Goal: Task Accomplishment & Management: Manage account settings

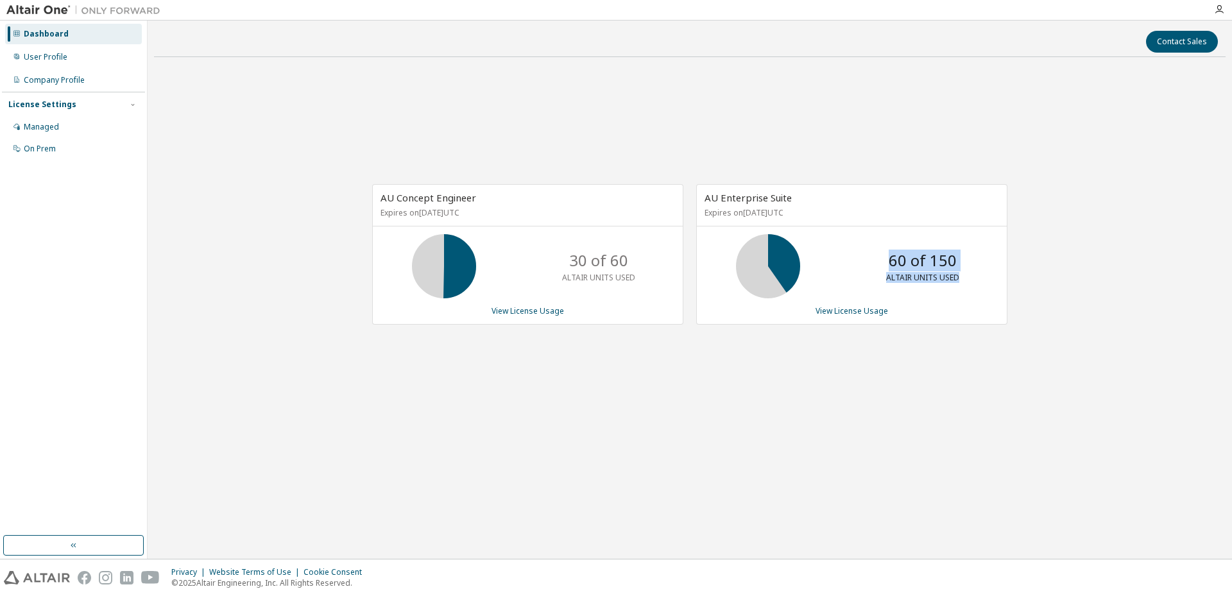
drag, startPoint x: 893, startPoint y: 262, endPoint x: 969, endPoint y: 271, distance: 76.9
click at [969, 271] on div "60 of 150 ALTAIR UNITS USED" at bounding box center [922, 266] width 103 height 64
click at [965, 273] on div "60 of 150 ALTAIR UNITS USED" at bounding box center [922, 266] width 103 height 64
drag, startPoint x: 966, startPoint y: 279, endPoint x: 895, endPoint y: 260, distance: 73.6
click at [895, 260] on div "60 of 150 ALTAIR UNITS USED" at bounding box center [922, 266] width 103 height 64
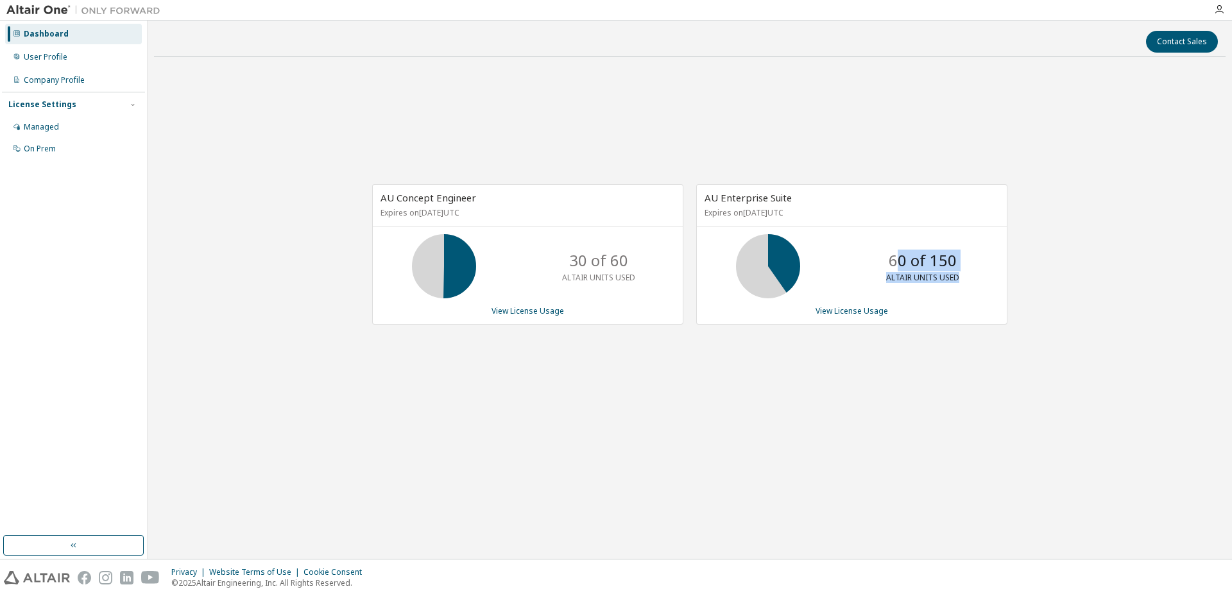
click at [895, 260] on p "60 of 150" at bounding box center [923, 261] width 68 height 22
drag, startPoint x: 636, startPoint y: 273, endPoint x: 381, endPoint y: 187, distance: 269.7
click at [381, 187] on div "AU Concept Engineer Expires on [DATE] UTC 30 of 60 ALTAIR UNITS USED View Licen…" at bounding box center [527, 254] width 311 height 141
drag, startPoint x: 381, startPoint y: 187, endPoint x: 401, endPoint y: 194, distance: 21.7
click at [401, 194] on span "AU Concept Engineer" at bounding box center [429, 197] width 96 height 13
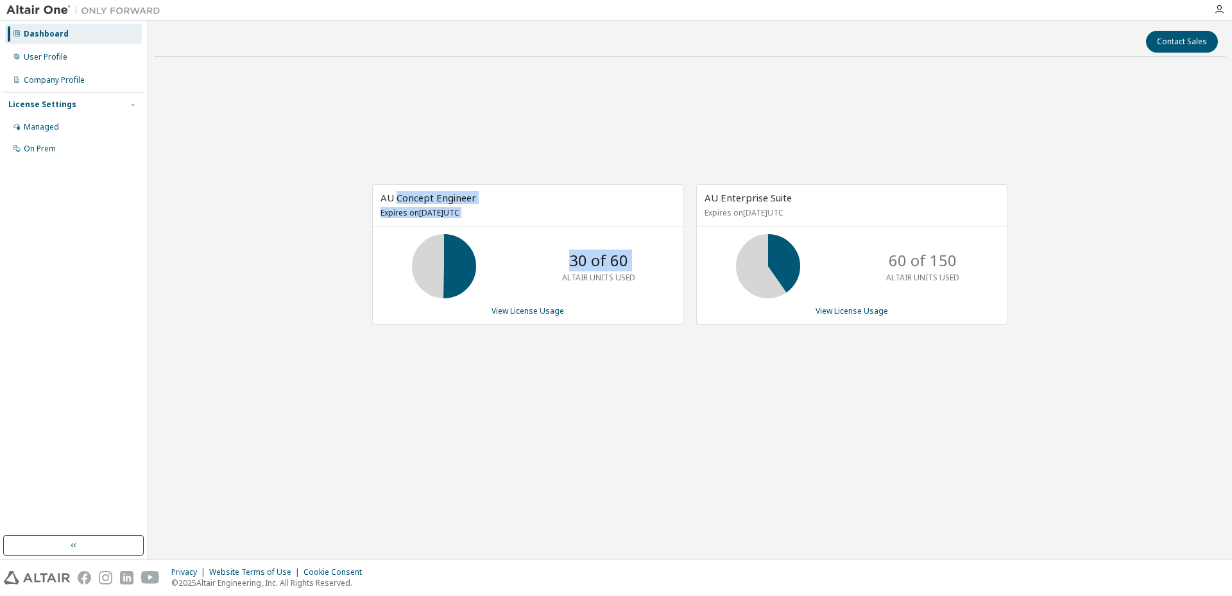
drag, startPoint x: 401, startPoint y: 194, endPoint x: 643, endPoint y: 280, distance: 257.0
click at [643, 280] on div "AU Concept Engineer Expires on [DATE] UTC 30 of 60 ALTAIR UNITS USED View Licen…" at bounding box center [527, 254] width 311 height 141
click at [637, 281] on div "30 of 60 ALTAIR UNITS USED" at bounding box center [598, 266] width 103 height 64
drag, startPoint x: 647, startPoint y: 272, endPoint x: 417, endPoint y: 178, distance: 248.4
click at [420, 180] on div "AU Concept Engineer Expires on [DATE] UTC 30 of 60 ALTAIR UNITS USED View Licen…" at bounding box center [690, 261] width 1072 height 388
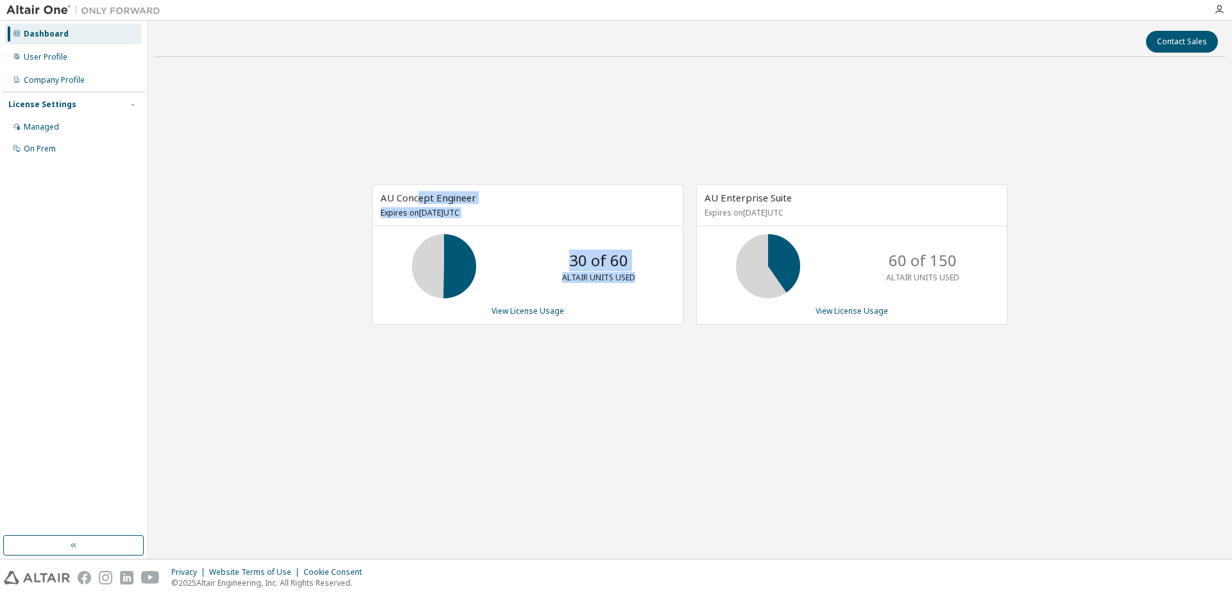
drag, startPoint x: 417, startPoint y: 178, endPoint x: 622, endPoint y: 250, distance: 217.0
click at [613, 241] on div "30 of 60 ALTAIR UNITS USED" at bounding box center [598, 266] width 103 height 64
drag, startPoint x: 670, startPoint y: 278, endPoint x: 398, endPoint y: 201, distance: 282.8
click at [398, 201] on div "AU Concept Engineer Expires on [DATE] UTC 30 of 60 ALTAIR UNITS USED View Licen…" at bounding box center [527, 254] width 311 height 141
click at [398, 201] on span "AU Concept Engineer" at bounding box center [429, 197] width 96 height 13
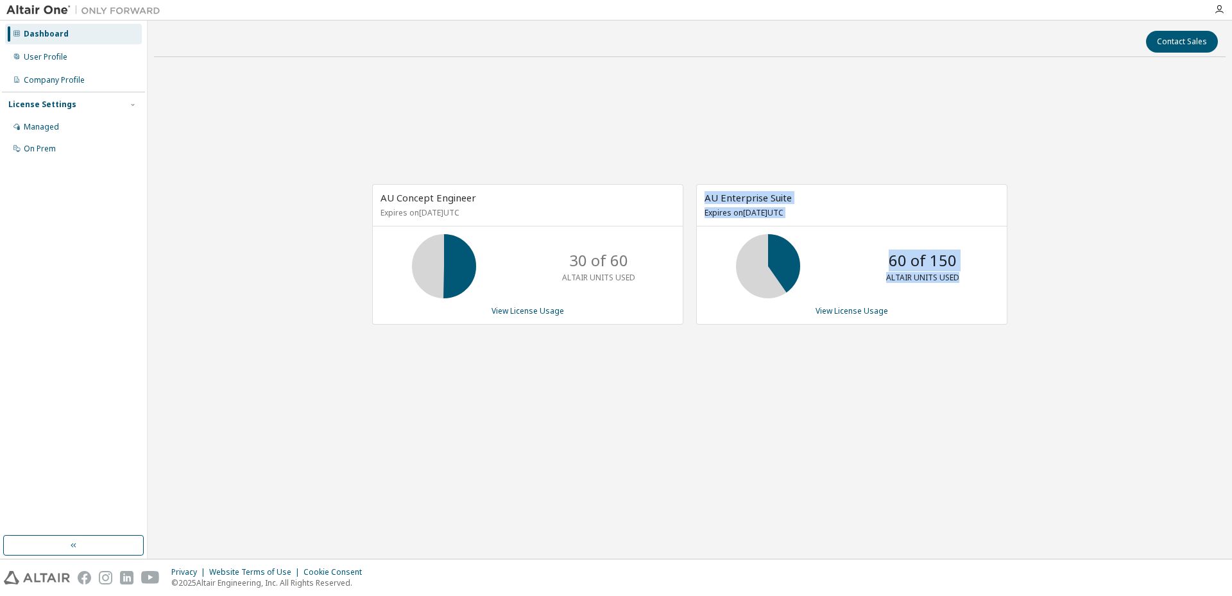
drag, startPoint x: 963, startPoint y: 282, endPoint x: 693, endPoint y: 185, distance: 286.2
click at [693, 185] on div "AU Enterprise Suite Expires on [DATE] UTC 60 of 150 ALTAIR UNITS USED View Lice…" at bounding box center [845, 261] width 324 height 154
click at [965, 267] on div "60 of 150 ALTAIR UNITS USED" at bounding box center [922, 266] width 103 height 64
drag, startPoint x: 975, startPoint y: 272, endPoint x: 725, endPoint y: 180, distance: 267.2
click at [725, 180] on div "AU Concept Engineer Expires on [DATE] UTC 30 of 60 ALTAIR UNITS USED View Licen…" at bounding box center [690, 261] width 1072 height 388
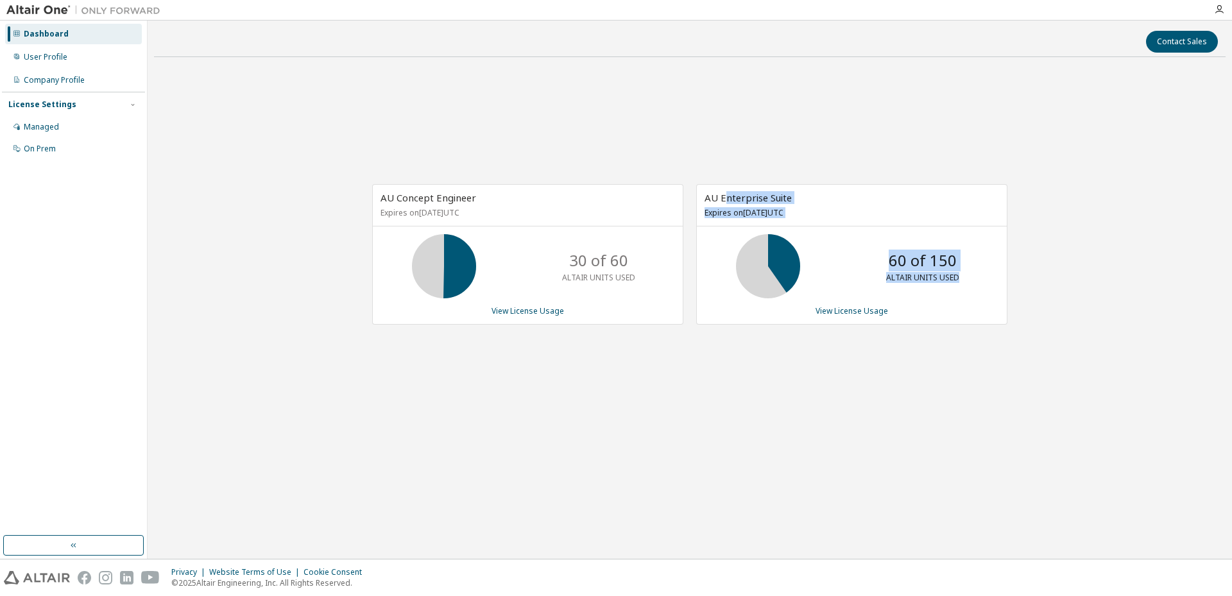
drag, startPoint x: 725, startPoint y: 180, endPoint x: 952, endPoint y: 267, distance: 243.1
click at [942, 267] on p "60 of 150" at bounding box center [923, 261] width 68 height 22
drag, startPoint x: 985, startPoint y: 274, endPoint x: 734, endPoint y: 180, distance: 267.8
click at [734, 180] on div "AU Concept Engineer Expires on [DATE] UTC 30 of 60 ALTAIR UNITS USED View Licen…" at bounding box center [690, 261] width 1072 height 388
drag, startPoint x: 734, startPoint y: 180, endPoint x: 973, endPoint y: 270, distance: 255.4
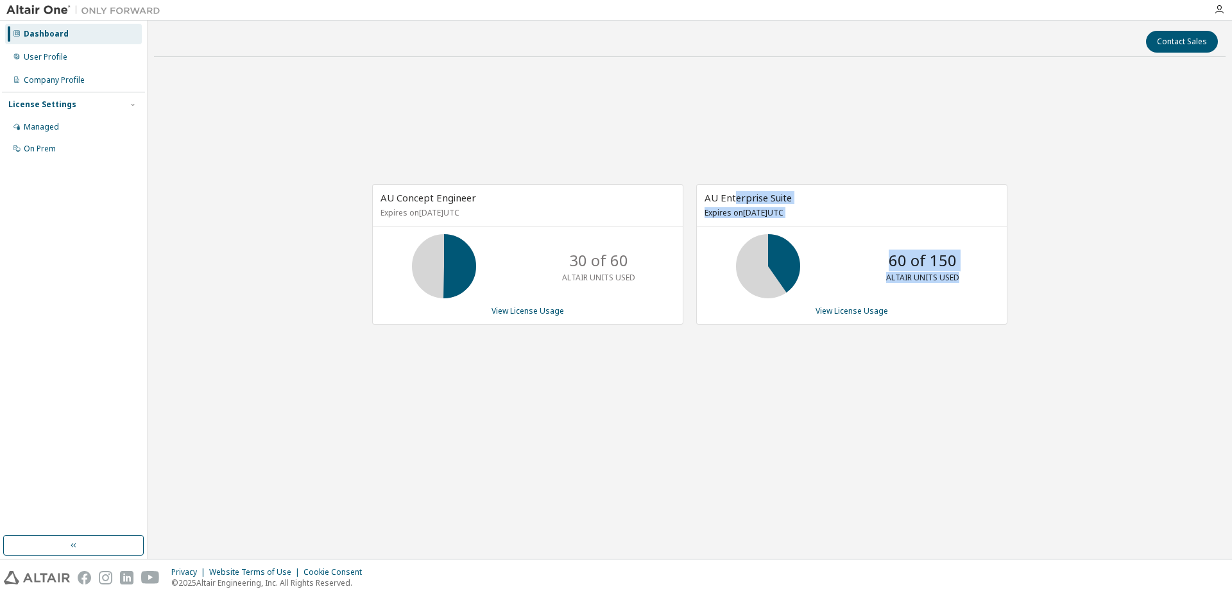
click at [973, 270] on div "60 of 150 ALTAIR UNITS USED" at bounding box center [922, 266] width 103 height 64
click at [845, 305] on link "View License Usage" at bounding box center [852, 310] width 73 height 11
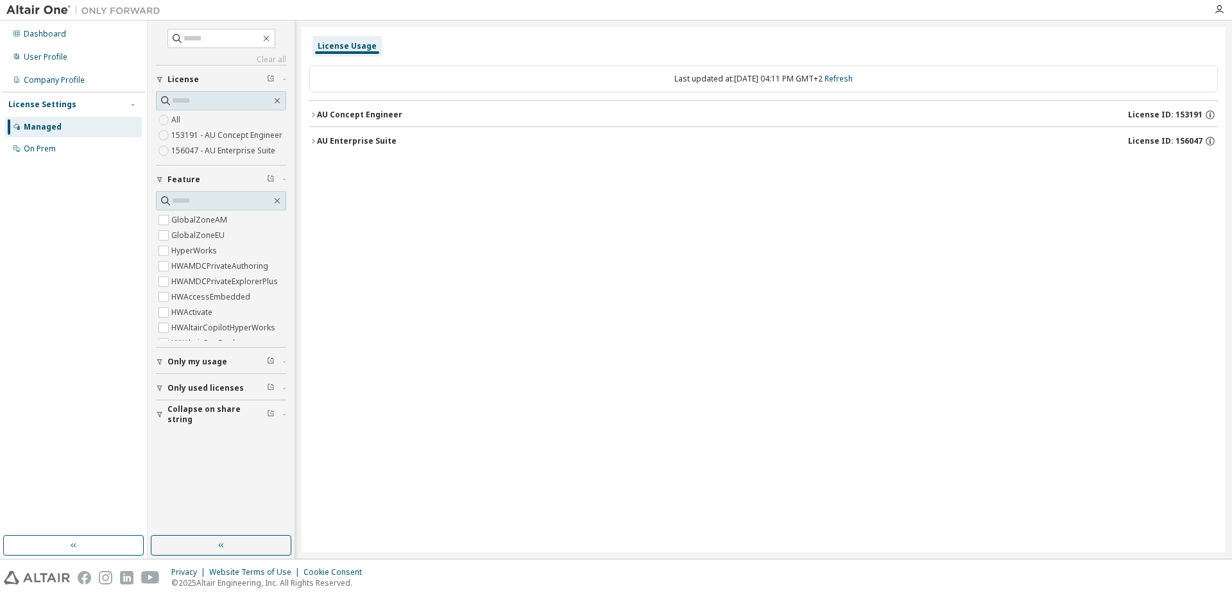
click at [381, 112] on div "AU Concept Engineer" at bounding box center [359, 115] width 85 height 10
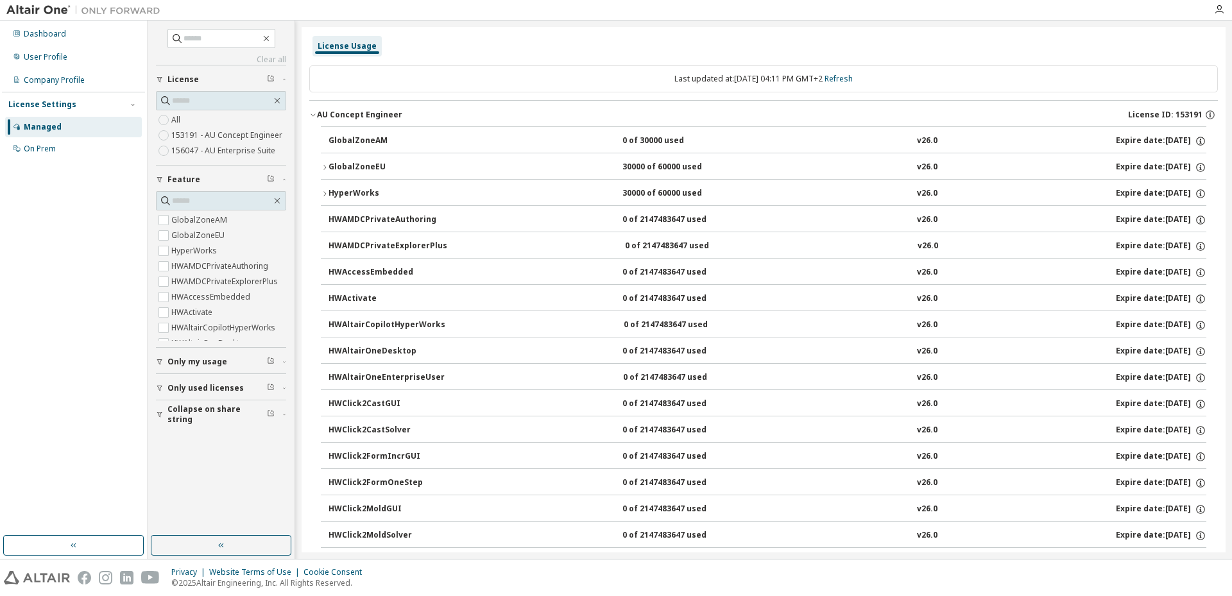
click at [353, 166] on div "GlobalZoneEU" at bounding box center [387, 168] width 116 height 12
